Goal: Information Seeking & Learning: Learn about a topic

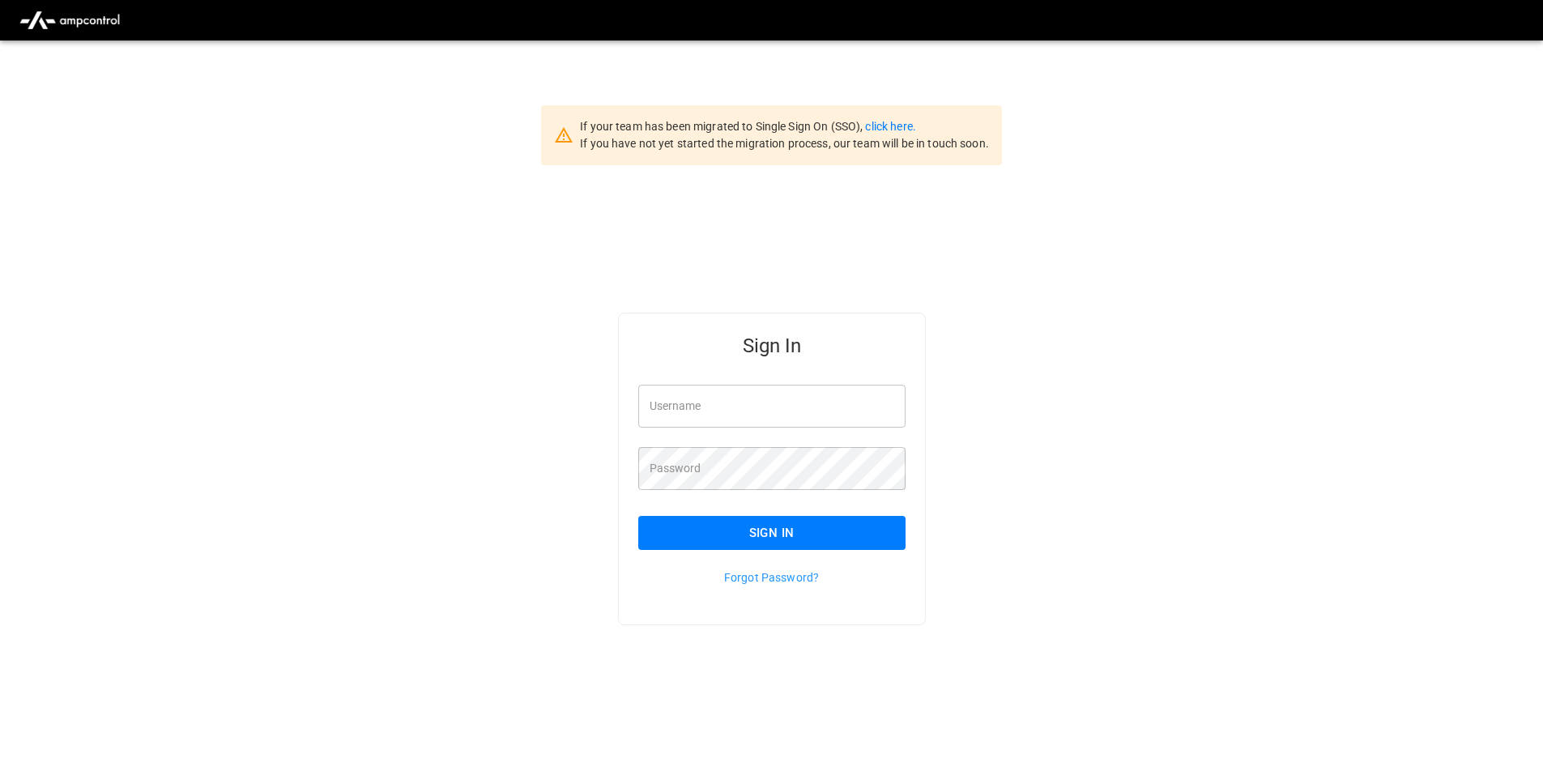
click at [712, 395] on input "Username" at bounding box center [772, 406] width 267 height 43
type input "**********"
click at [671, 542] on button "Sign In" at bounding box center [772, 532] width 267 height 34
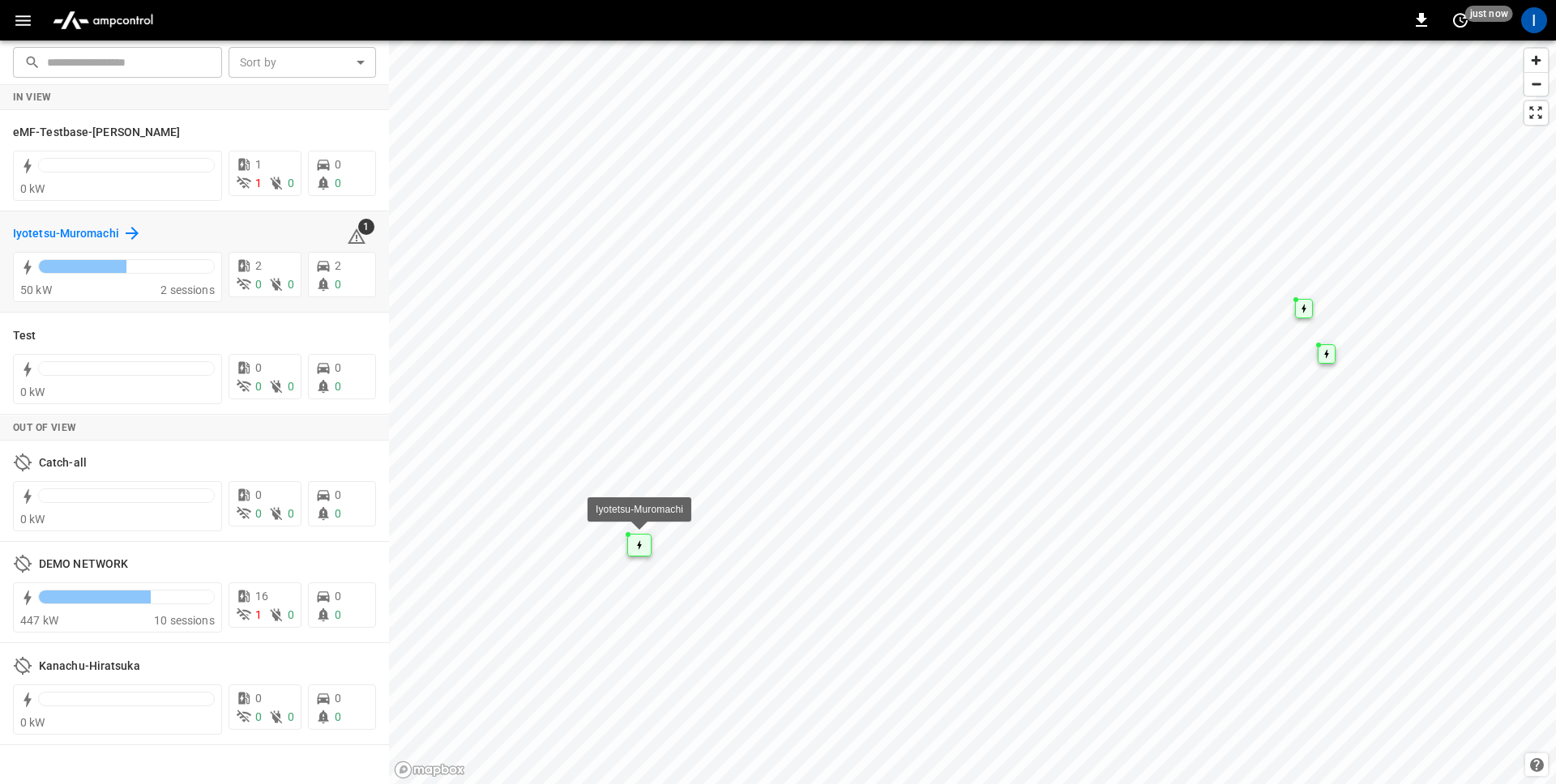
click at [37, 235] on h6 "Iyotetsu-Muromachi" at bounding box center [66, 234] width 107 height 17
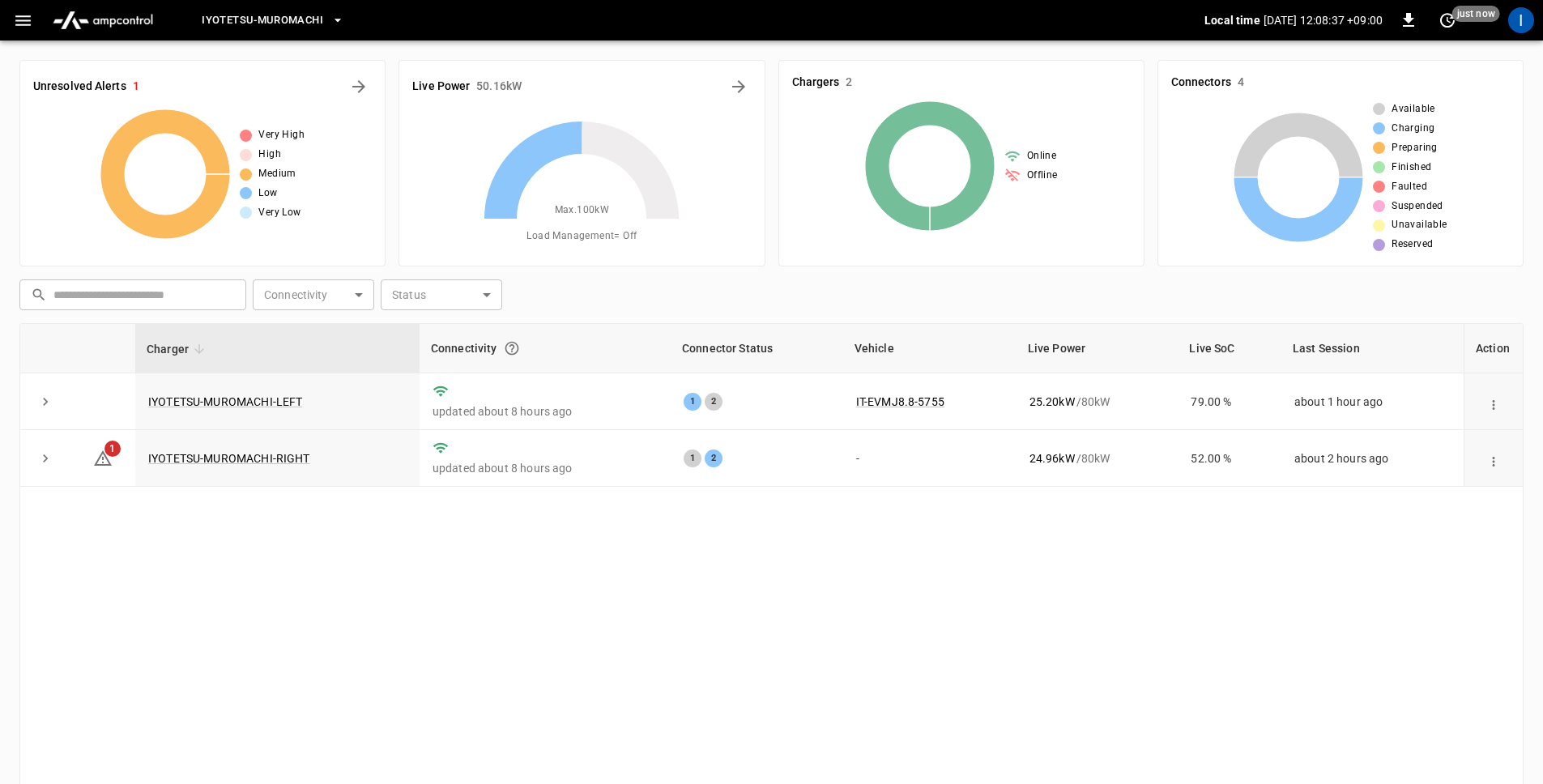
click at [22, 16] on icon "button" at bounding box center [23, 20] width 15 height 11
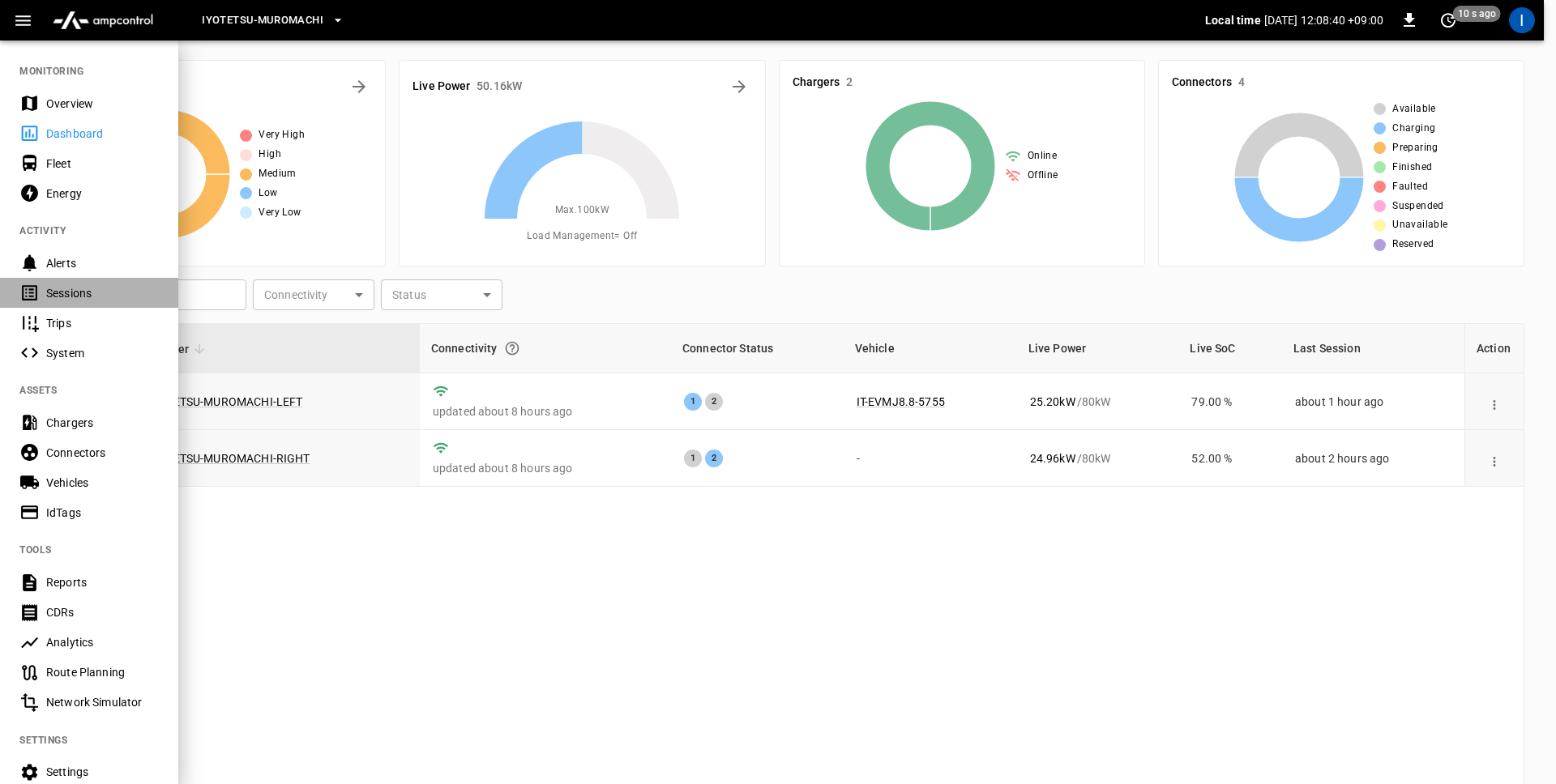
click at [69, 297] on div "Sessions" at bounding box center [103, 293] width 112 height 16
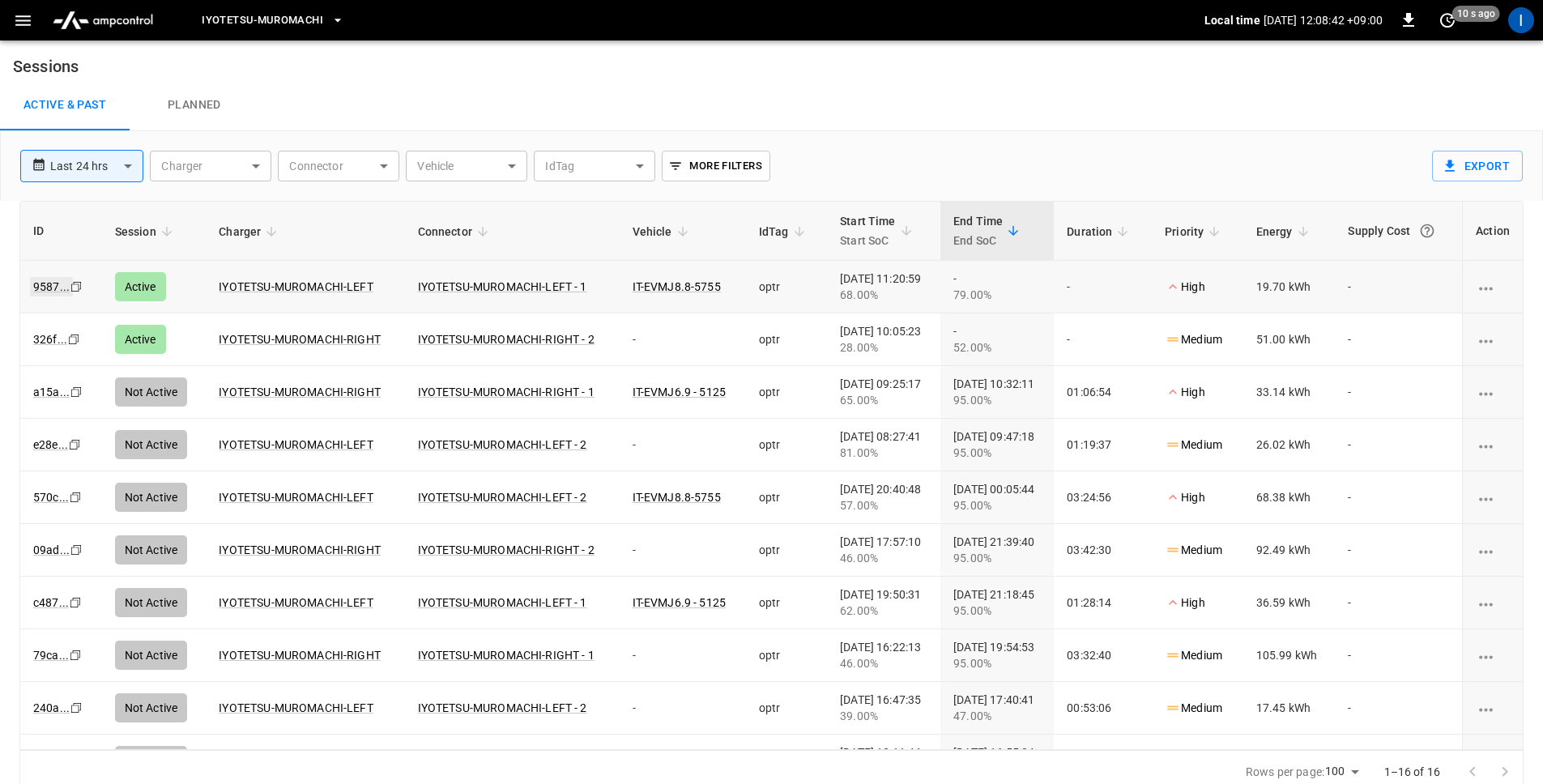
click at [50, 289] on link "9587 ..." at bounding box center [51, 286] width 43 height 19
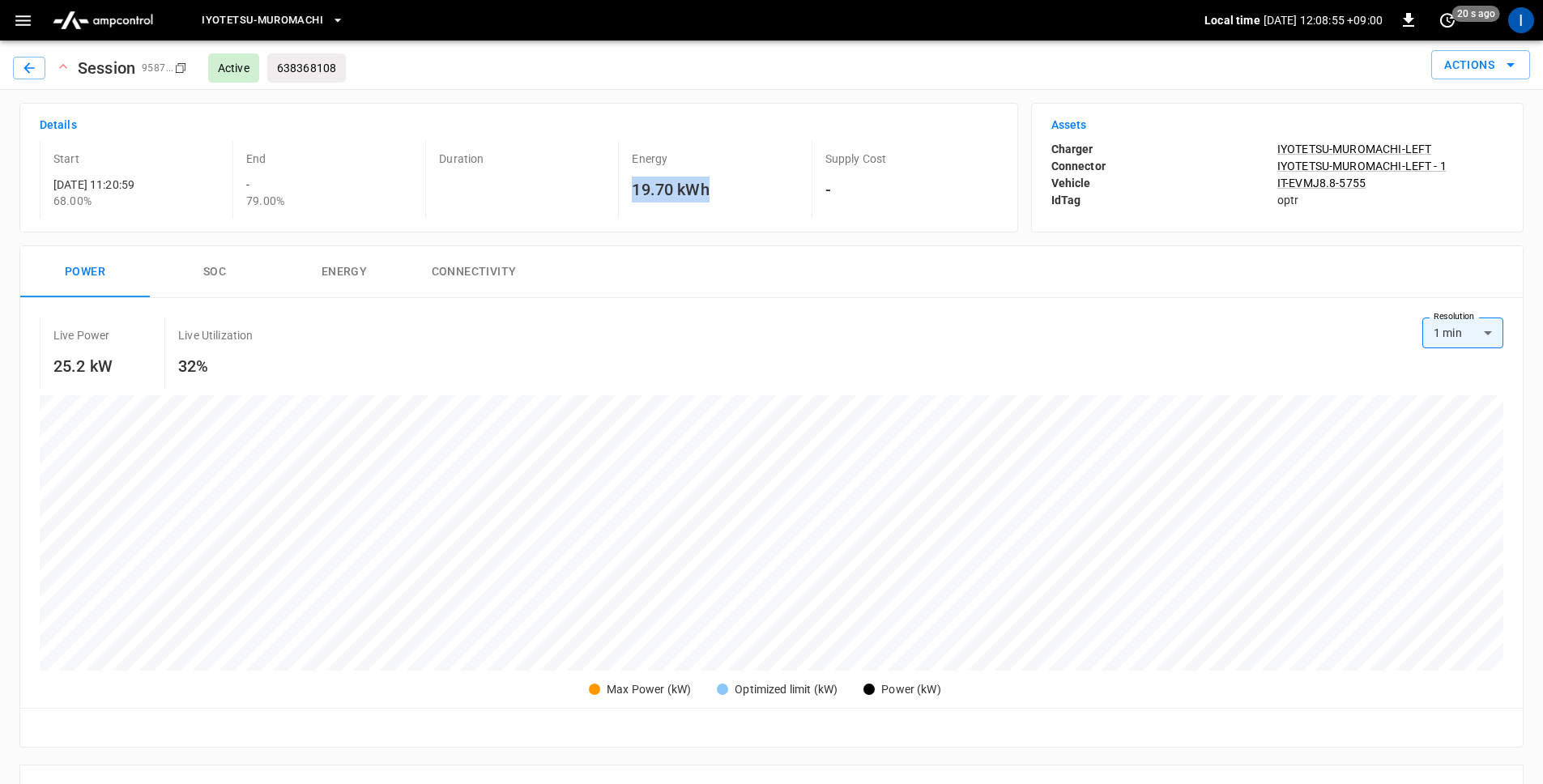
drag, startPoint x: 627, startPoint y: 188, endPoint x: 784, endPoint y: 205, distance: 157.9
click at [784, 205] on div "Energy 19.70 kWh" at bounding box center [711, 180] width 186 height 77
click at [836, 325] on div "Live Power 25.2 kW Live Utilization 32%" at bounding box center [731, 353] width 1382 height 72
click at [1485, 325] on body "Iyotetsu-[GEOGRAPHIC_DATA] Local time [DATE] 12:09:03 +09:00 0 just now I Sessi…" at bounding box center [772, 755] width 1543 height 1511
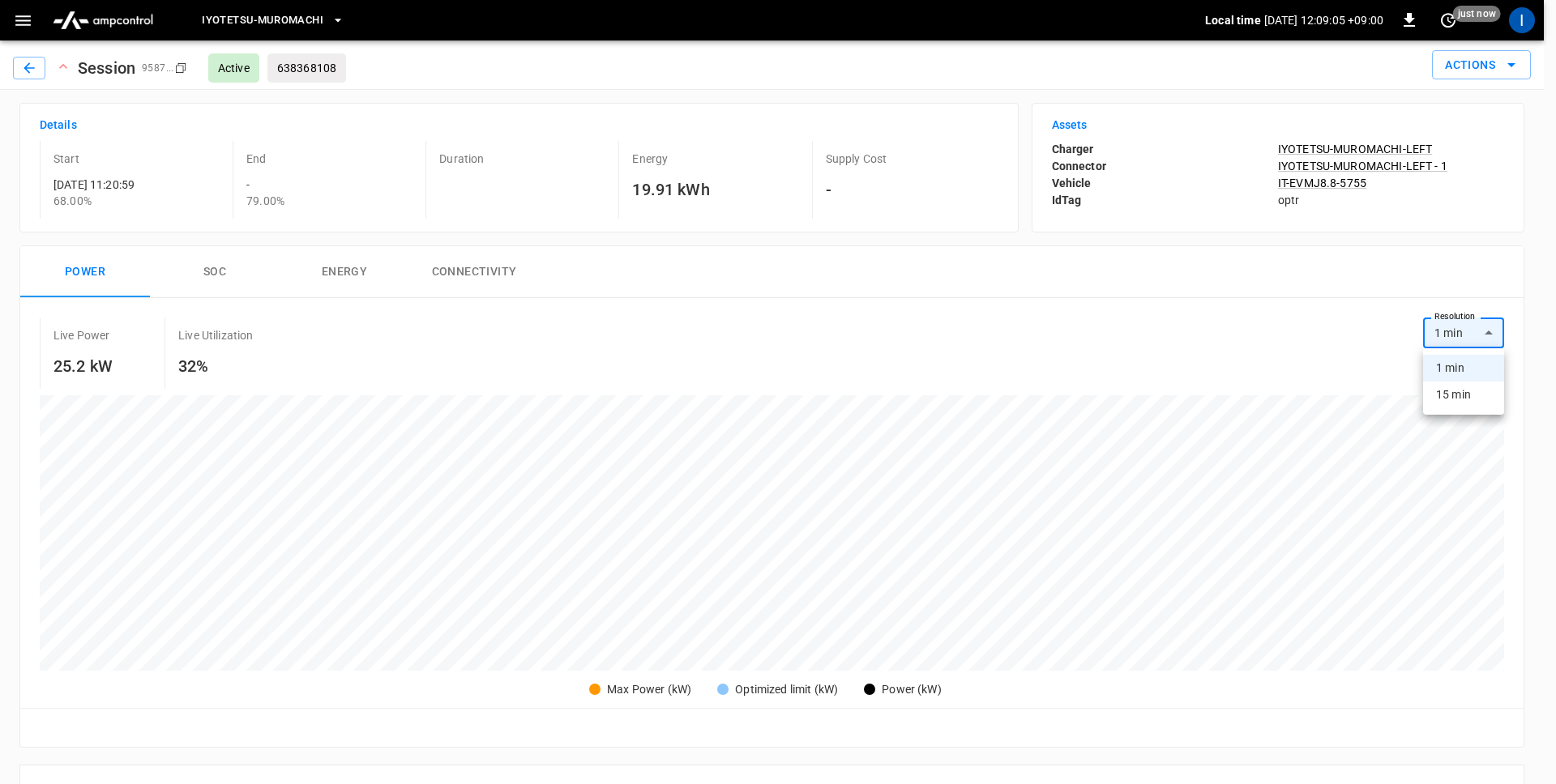
click at [1223, 304] on div at bounding box center [778, 392] width 1556 height 784
